Goal: Check status: Check status

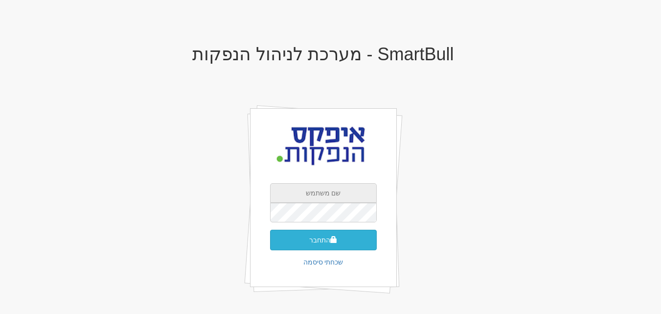
type input "[EMAIL_ADDRESS][DOMAIN_NAME]"
click at [325, 239] on button "התחבר" at bounding box center [323, 239] width 107 height 21
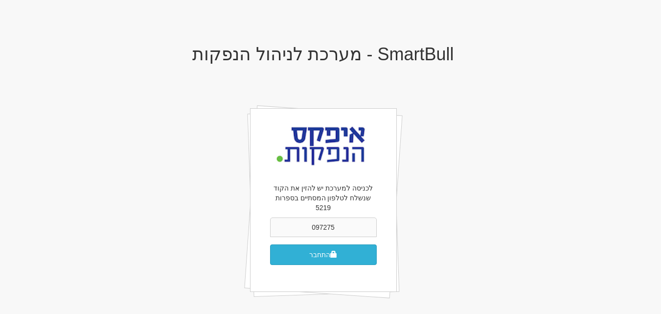
type input "097275"
click at [298, 244] on button "התחבר" at bounding box center [323, 254] width 107 height 21
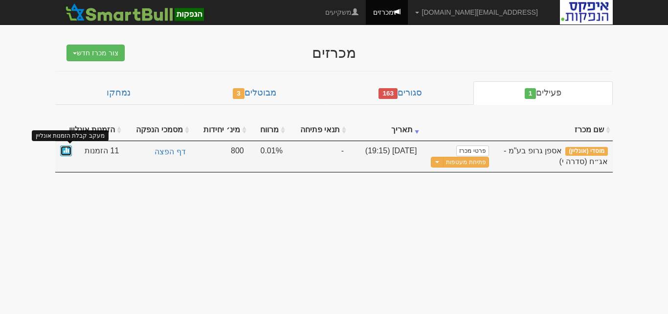
click at [68, 149] on span at bounding box center [66, 150] width 6 height 6
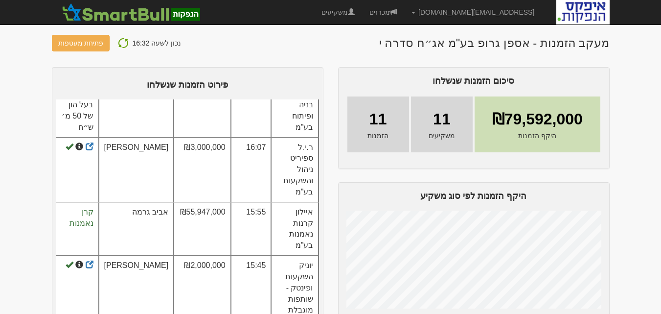
scroll to position [169, 0]
click at [296, 204] on td "איילון קרנות נאמנות בע"מ" at bounding box center [294, 230] width 47 height 53
click at [274, 204] on td "איילון קרנות נאמנות בע"מ" at bounding box center [294, 230] width 47 height 53
click at [204, 204] on td "₪55,947,000" at bounding box center [202, 230] width 57 height 53
click at [203, 204] on td "₪55,947,000" at bounding box center [202, 230] width 57 height 53
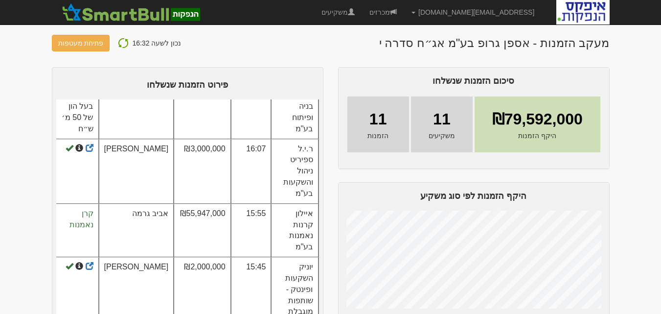
click at [119, 41] on img at bounding box center [123, 43] width 12 height 12
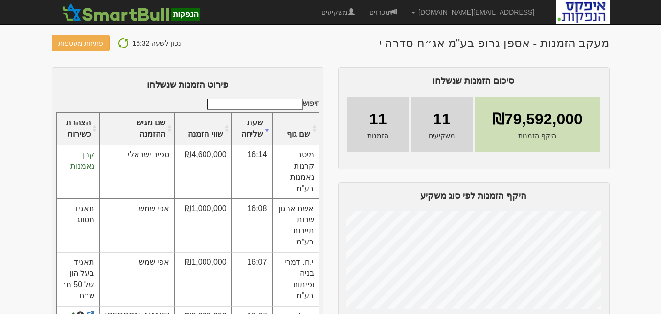
scroll to position [0, -1]
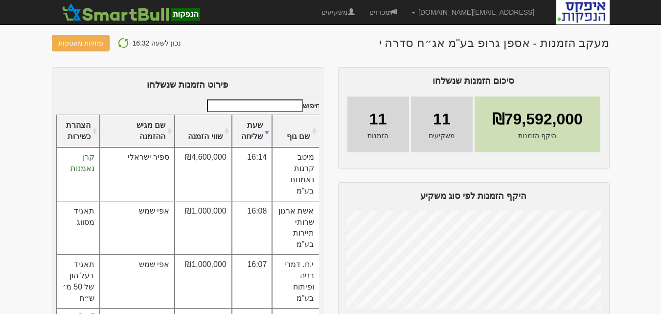
click at [117, 42] on img at bounding box center [123, 43] width 12 height 12
click at [121, 43] on img at bounding box center [123, 43] width 12 height 12
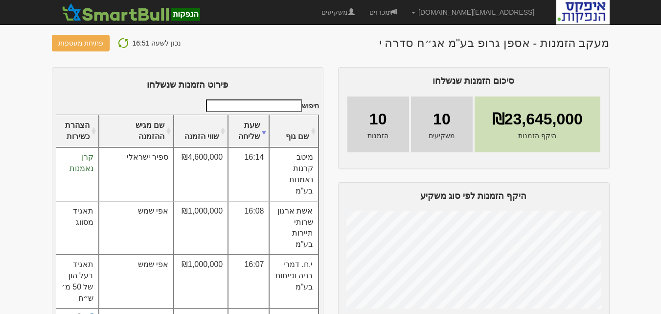
drag, startPoint x: 118, startPoint y: 42, endPoint x: 120, endPoint y: 47, distance: 5.1
click at [118, 42] on img at bounding box center [123, 43] width 12 height 12
click at [118, 41] on img at bounding box center [123, 43] width 12 height 12
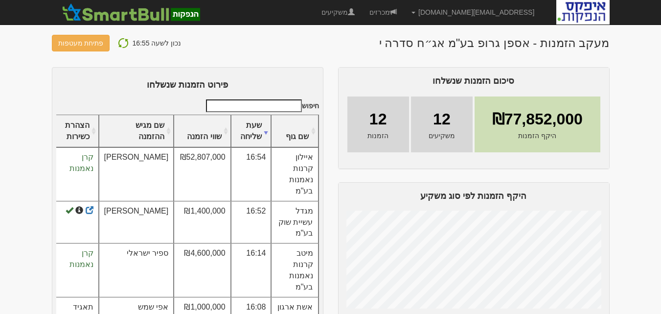
click at [120, 43] on img at bounding box center [123, 43] width 12 height 12
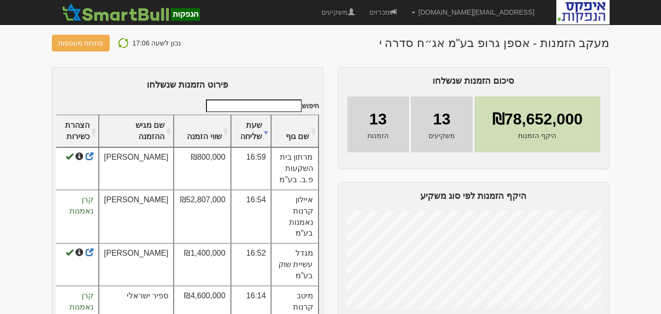
click at [117, 42] on img at bounding box center [123, 43] width 12 height 12
click at [121, 42] on img at bounding box center [123, 43] width 12 height 12
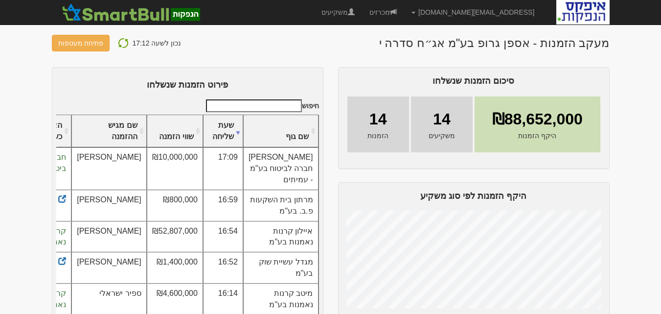
click at [121, 43] on img at bounding box center [123, 43] width 12 height 12
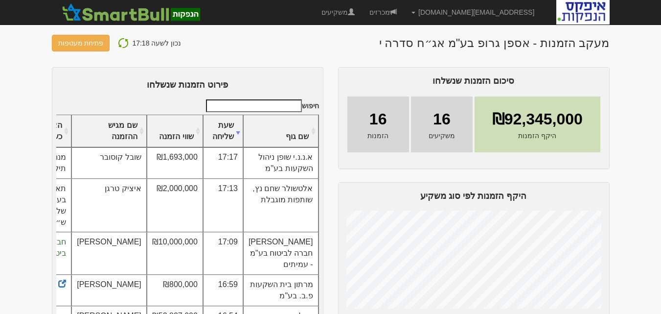
click at [119, 42] on img at bounding box center [123, 43] width 12 height 12
click at [120, 43] on img at bounding box center [123, 43] width 12 height 12
click at [119, 40] on img at bounding box center [123, 43] width 12 height 12
click at [119, 45] on img at bounding box center [123, 43] width 12 height 12
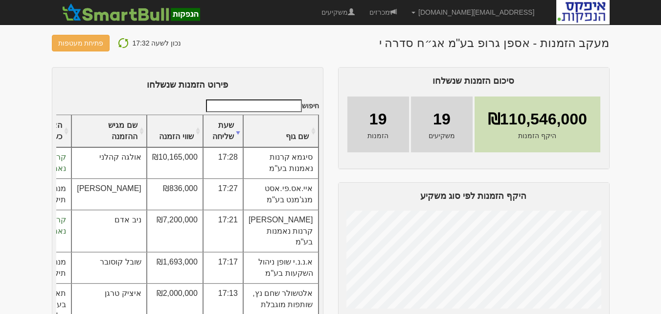
click at [118, 42] on img at bounding box center [123, 43] width 12 height 12
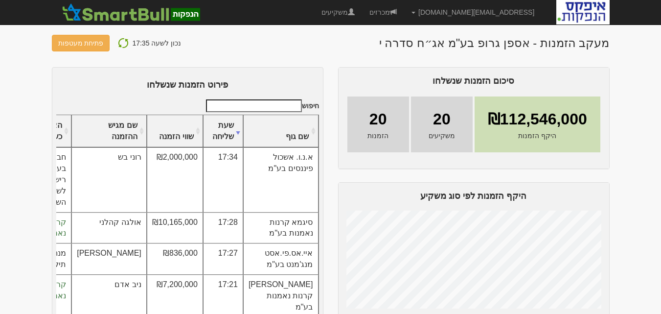
click at [118, 43] on img at bounding box center [123, 43] width 12 height 12
click at [118, 44] on img at bounding box center [123, 43] width 12 height 12
click at [120, 38] on img at bounding box center [123, 43] width 12 height 12
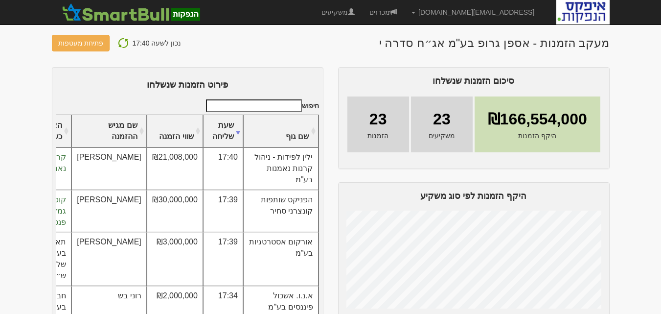
click at [118, 43] on img at bounding box center [123, 43] width 12 height 12
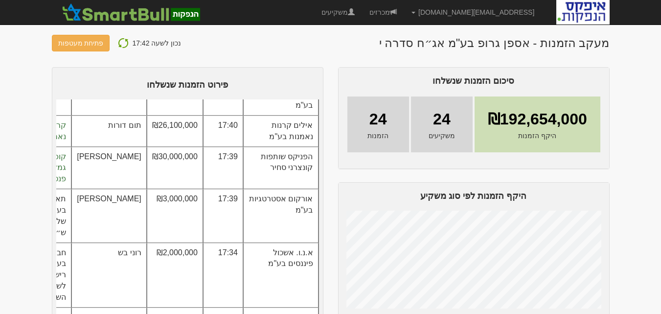
scroll to position [79, 0]
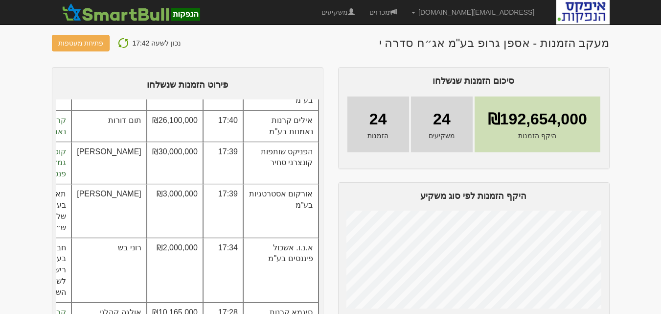
click at [120, 42] on img at bounding box center [123, 43] width 12 height 12
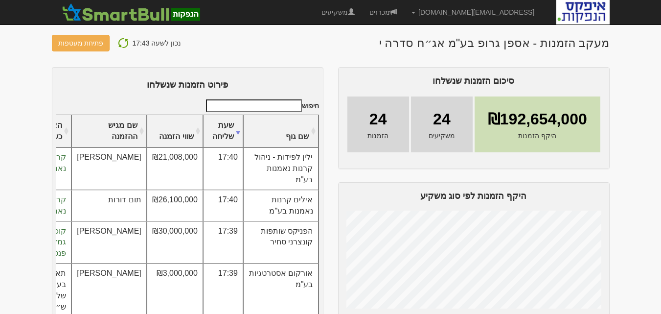
scroll to position [0, -1]
click at [118, 43] on img at bounding box center [123, 43] width 12 height 12
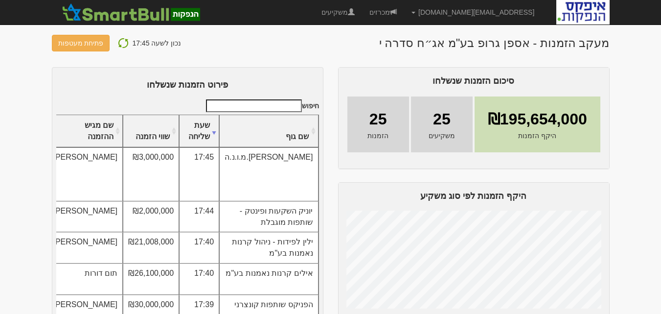
click at [121, 42] on img at bounding box center [123, 43] width 12 height 12
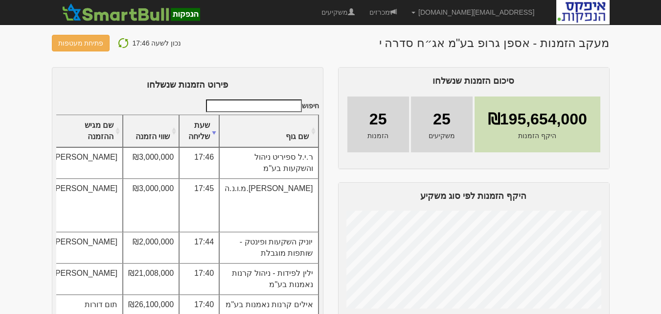
click at [121, 43] on img at bounding box center [123, 43] width 12 height 12
click at [119, 45] on img at bounding box center [123, 43] width 12 height 12
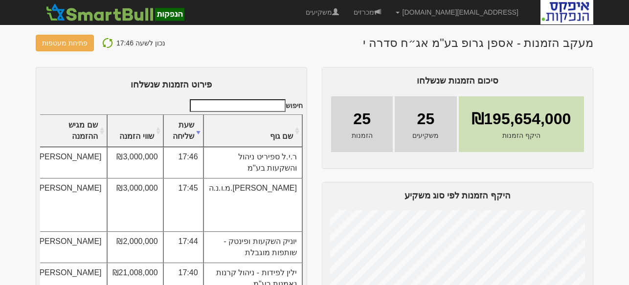
click at [104, 42] on img at bounding box center [108, 43] width 12 height 12
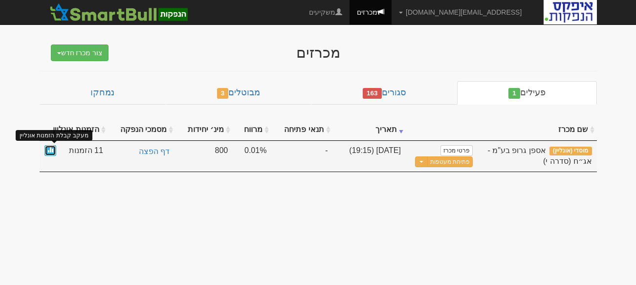
click at [46, 149] on link at bounding box center [51, 150] width 12 height 11
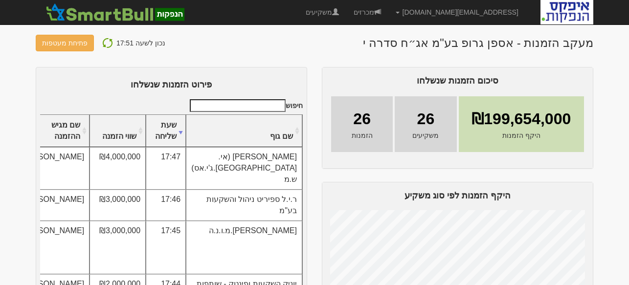
click at [105, 42] on img at bounding box center [108, 43] width 12 height 12
click at [105, 43] on img at bounding box center [108, 43] width 12 height 12
click at [107, 40] on img at bounding box center [108, 43] width 12 height 12
click at [106, 42] on img at bounding box center [108, 43] width 12 height 12
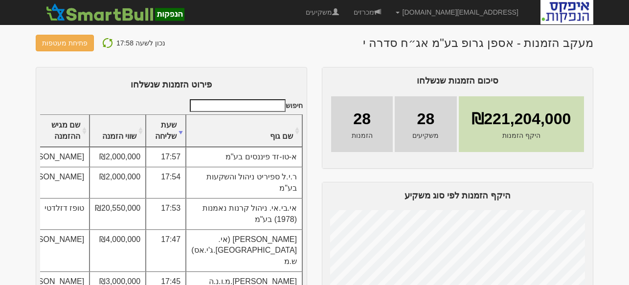
click at [104, 44] on img at bounding box center [108, 43] width 12 height 12
click at [105, 41] on img at bounding box center [108, 43] width 12 height 12
click at [106, 43] on img at bounding box center [108, 43] width 12 height 12
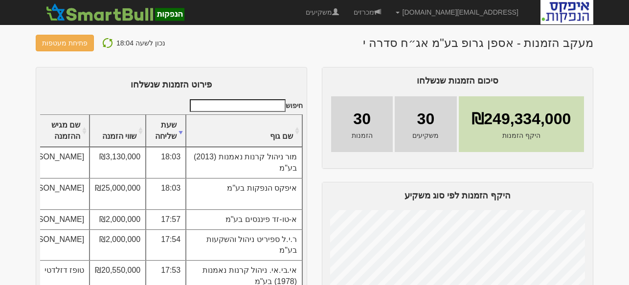
click at [105, 43] on img at bounding box center [108, 43] width 12 height 12
click at [102, 45] on img at bounding box center [108, 43] width 12 height 12
click at [104, 41] on img at bounding box center [108, 43] width 12 height 12
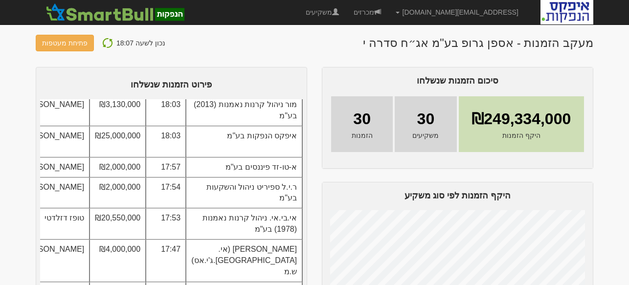
scroll to position [45, 0]
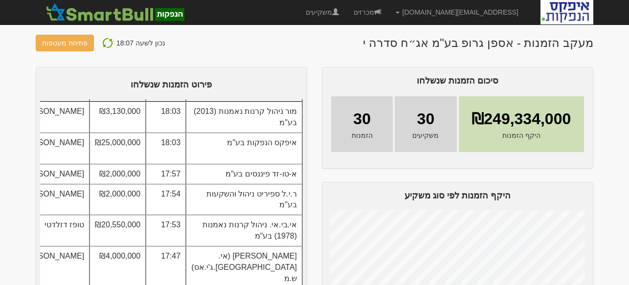
click at [104, 41] on img at bounding box center [108, 43] width 12 height 12
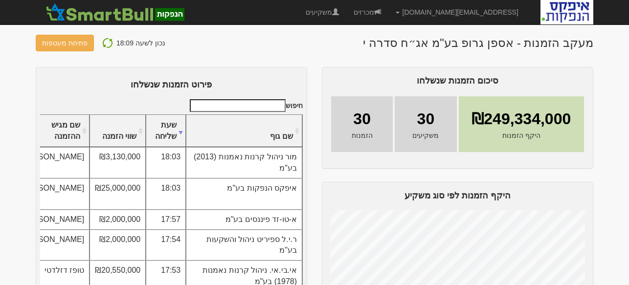
click at [103, 42] on img at bounding box center [108, 43] width 12 height 12
click at [102, 44] on img at bounding box center [108, 43] width 12 height 12
click at [104, 42] on img at bounding box center [108, 43] width 12 height 12
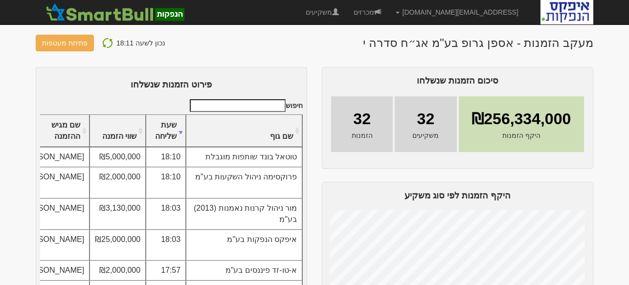
click at [105, 40] on img at bounding box center [108, 43] width 12 height 12
click at [103, 43] on img at bounding box center [108, 43] width 12 height 12
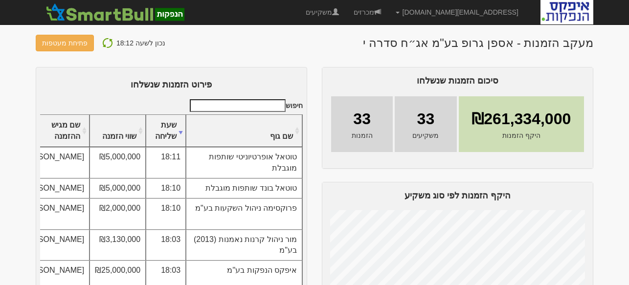
click at [102, 41] on img at bounding box center [108, 43] width 12 height 12
click at [106, 43] on img at bounding box center [108, 43] width 12 height 12
click at [104, 41] on img at bounding box center [108, 43] width 12 height 12
click at [109, 44] on img at bounding box center [108, 43] width 12 height 12
click at [103, 43] on img at bounding box center [108, 43] width 12 height 12
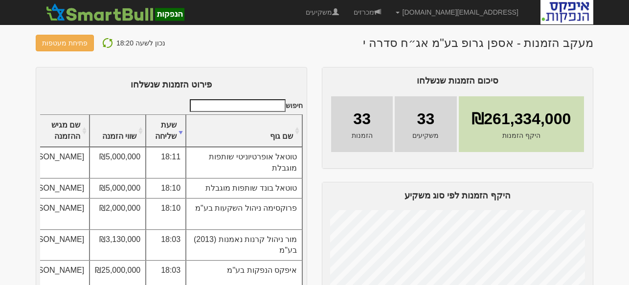
click at [103, 45] on img at bounding box center [108, 43] width 12 height 12
click at [104, 38] on img at bounding box center [108, 43] width 12 height 12
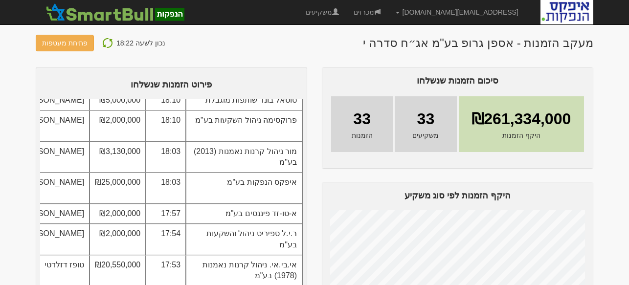
scroll to position [92, 0]
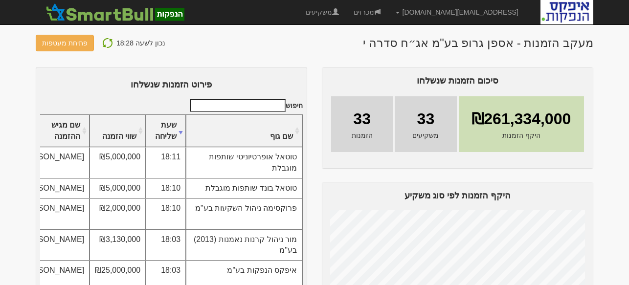
click at [104, 39] on img at bounding box center [108, 43] width 12 height 12
click at [104, 42] on img at bounding box center [108, 43] width 12 height 12
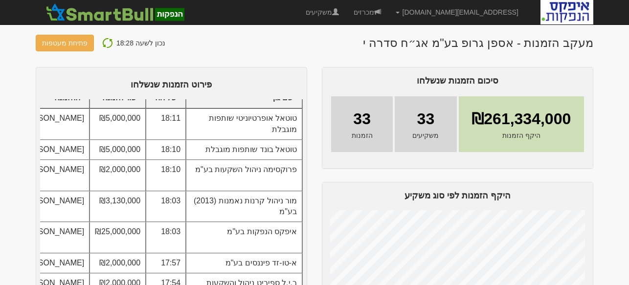
scroll to position [60, 0]
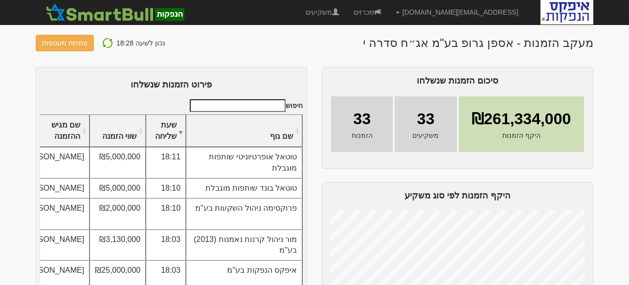
click at [107, 43] on img at bounding box center [108, 43] width 12 height 12
click at [106, 42] on img at bounding box center [108, 43] width 12 height 12
click at [103, 44] on img at bounding box center [108, 43] width 12 height 12
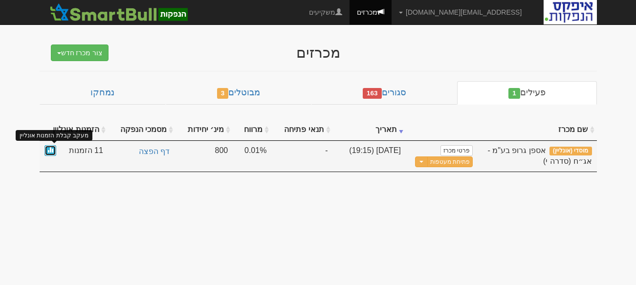
click at [50, 151] on span at bounding box center [50, 150] width 6 height 6
click at [49, 146] on link at bounding box center [51, 150] width 12 height 11
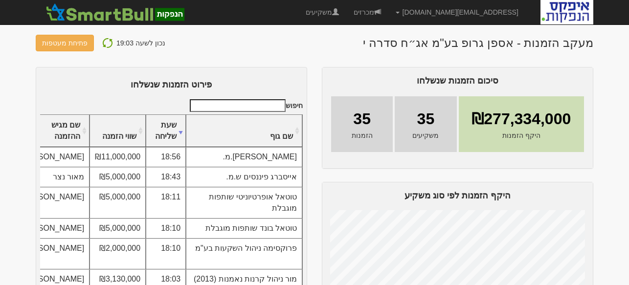
click at [102, 42] on img at bounding box center [108, 43] width 12 height 12
